Goal: Check status: Check status

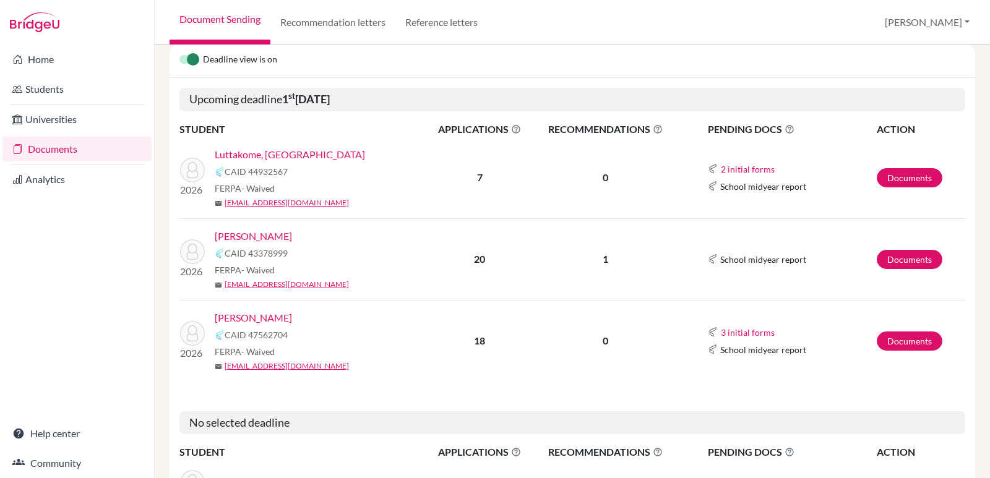
scroll to position [184, 0]
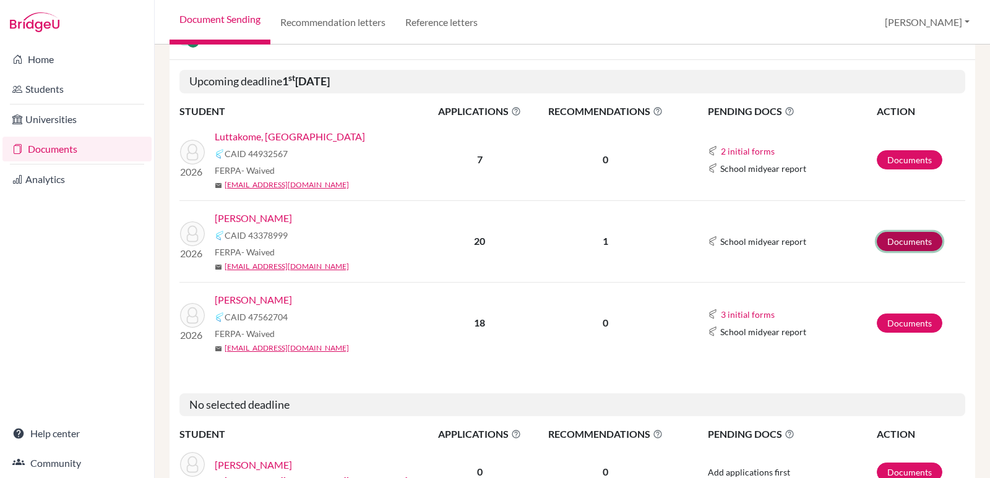
click at [904, 235] on link "Documents" at bounding box center [910, 241] width 66 height 19
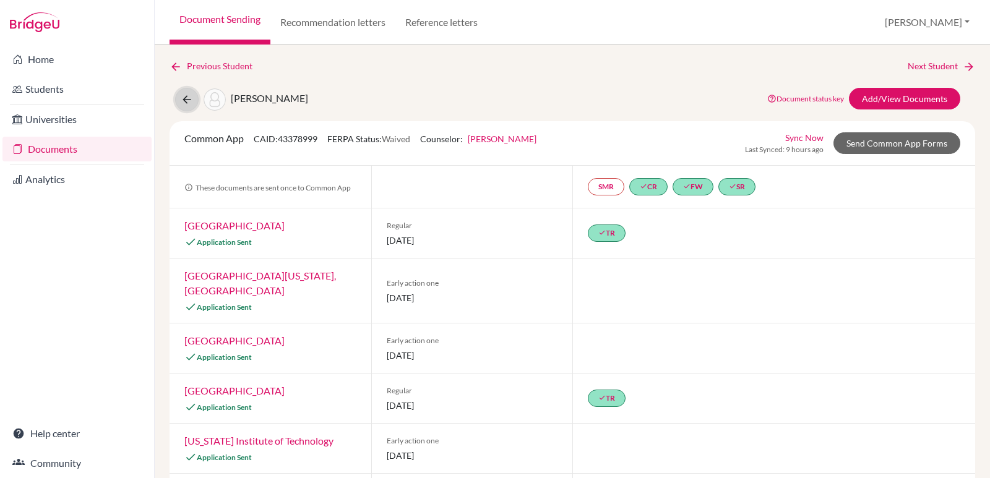
click at [188, 98] on icon at bounding box center [187, 99] width 12 height 12
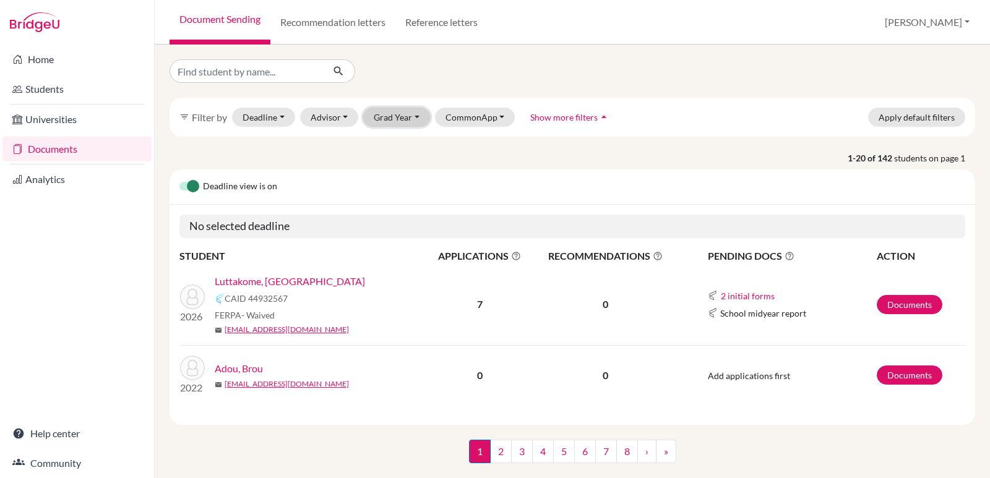
click at [414, 113] on button "Grad Year" at bounding box center [396, 117] width 67 height 19
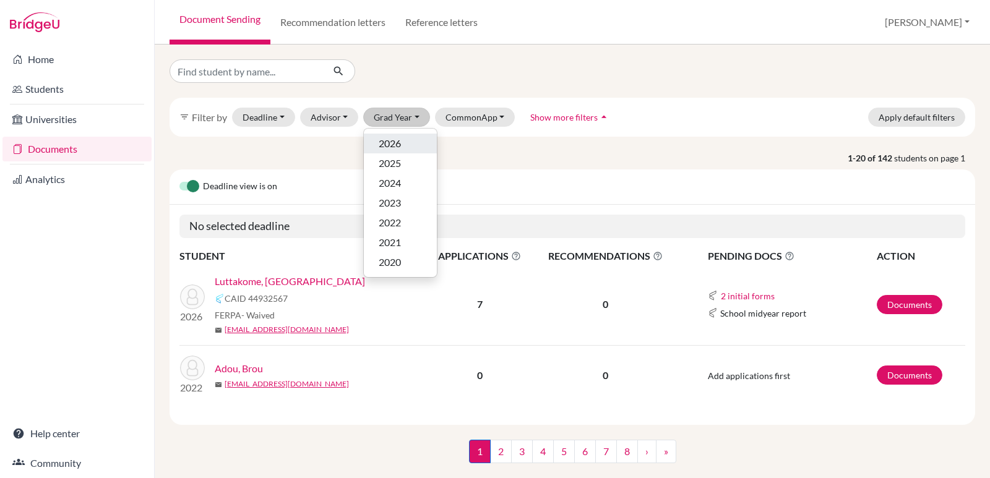
click at [402, 140] on div "2026" at bounding box center [400, 143] width 43 height 15
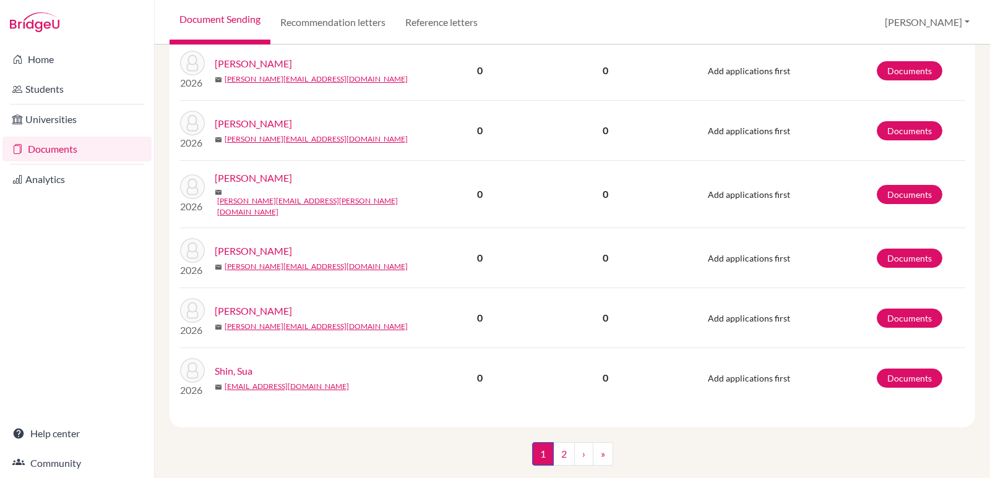
scroll to position [1266, 0]
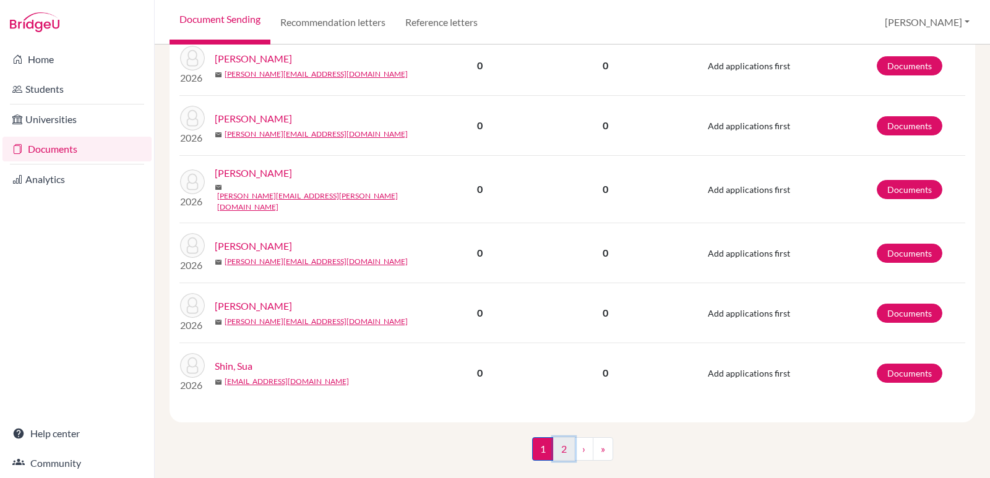
click at [559, 438] on link "2" at bounding box center [564, 450] width 22 height 24
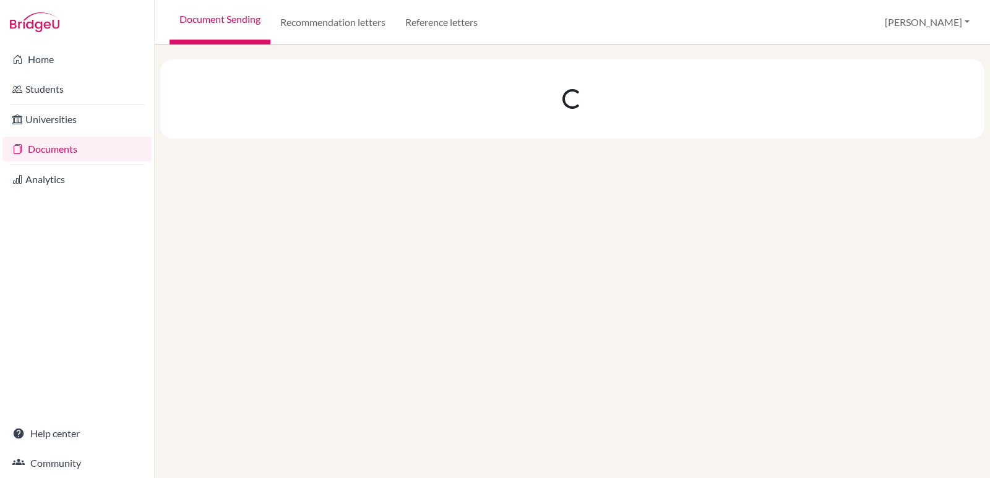
scroll to position [0, 0]
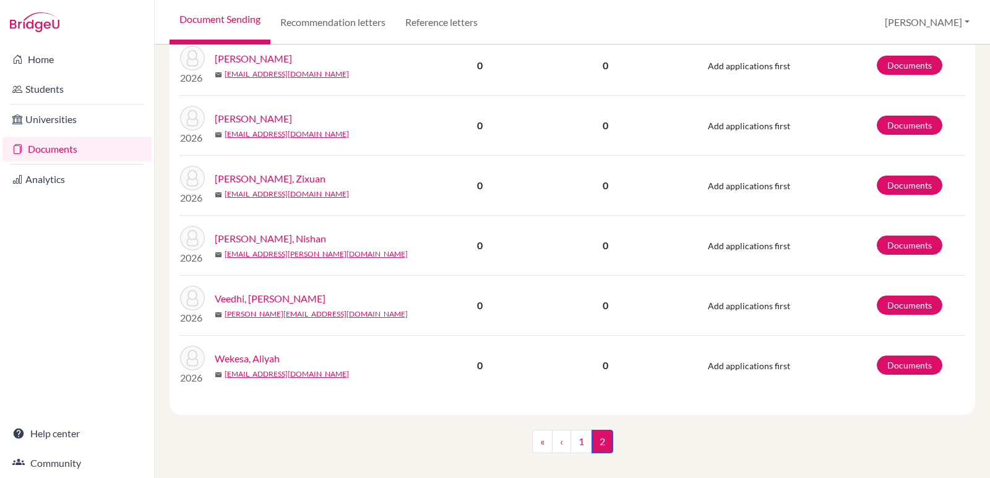
scroll to position [343, 0]
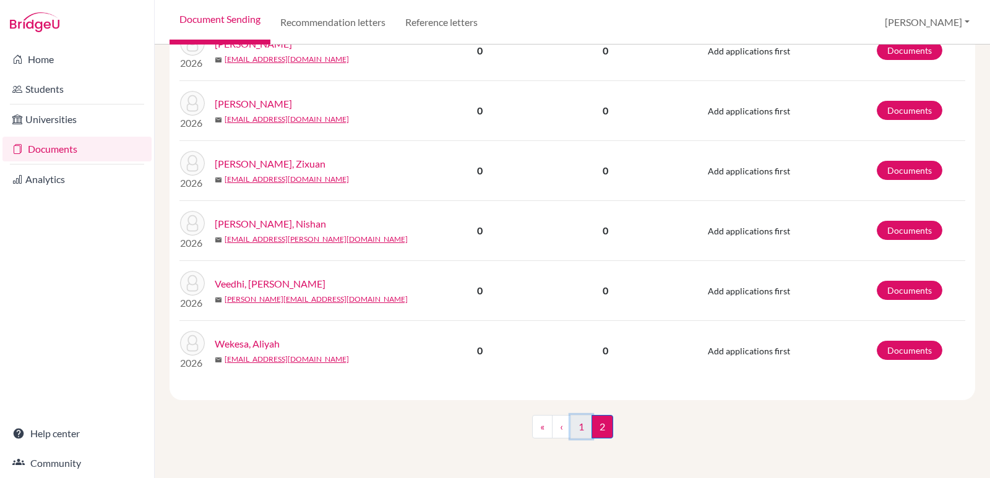
click at [579, 431] on link "1" at bounding box center [582, 427] width 22 height 24
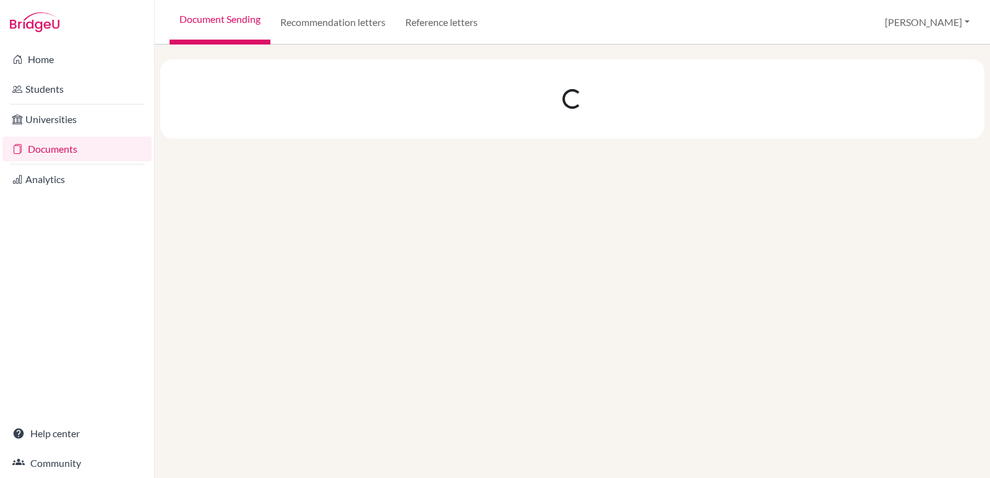
scroll to position [0, 0]
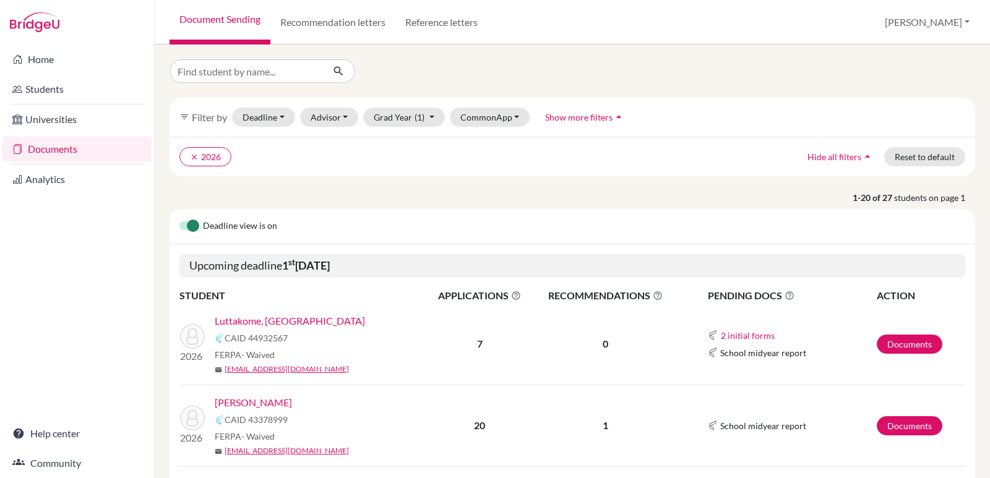
click at [262, 400] on link "[PERSON_NAME]" at bounding box center [253, 402] width 77 height 15
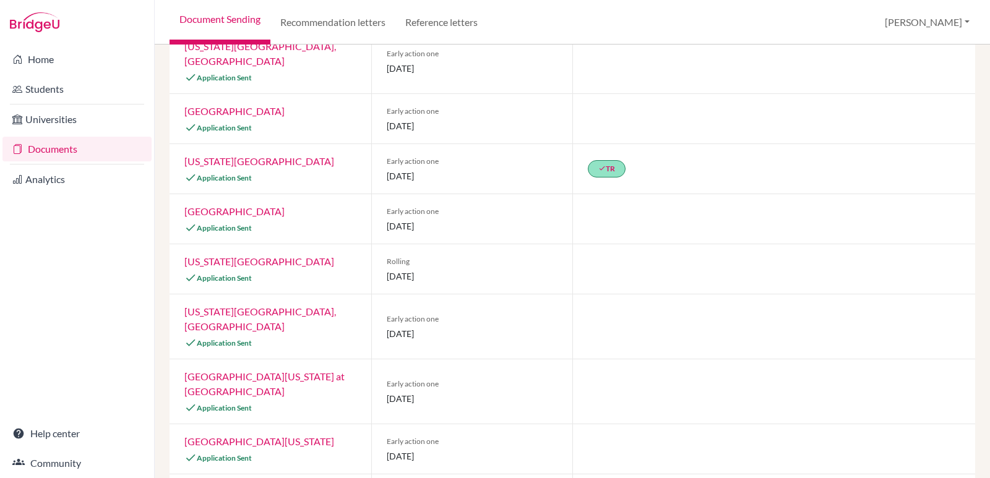
scroll to position [556, 0]
